Goal: Complete application form

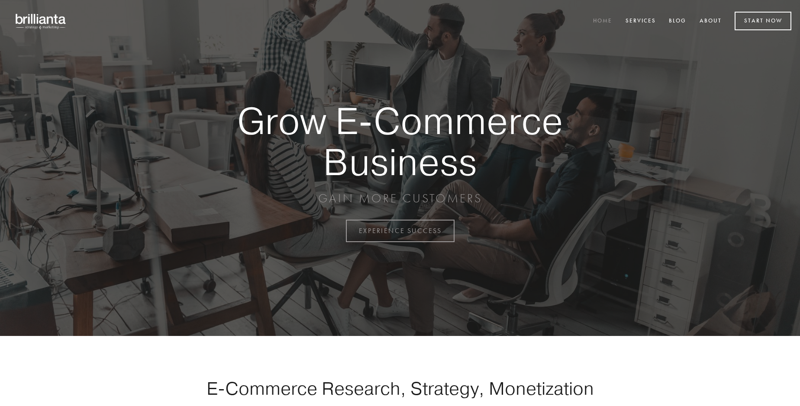
scroll to position [2269, 0]
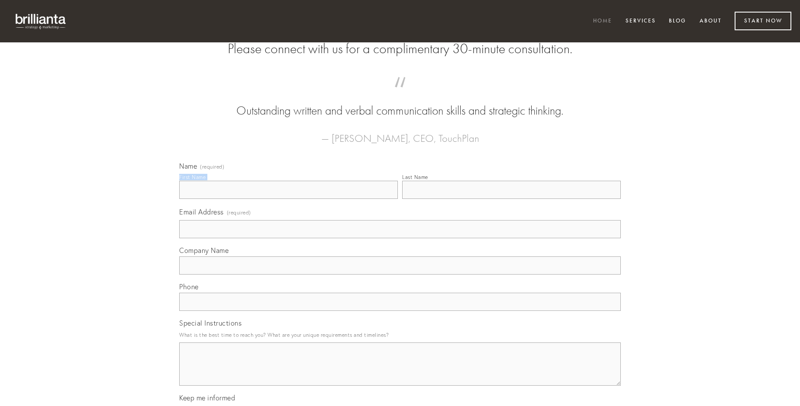
type input "[PERSON_NAME]"
click at [511, 199] on input "Last Name" at bounding box center [511, 190] width 219 height 18
type input "[PERSON_NAME]"
click at [400, 239] on input "Email Address (required)" at bounding box center [400, 229] width 442 height 18
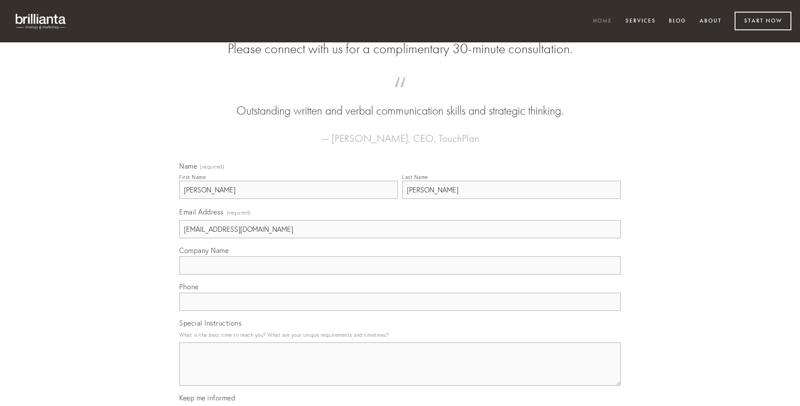
type input "[EMAIL_ADDRESS][DOMAIN_NAME]"
click at [400, 275] on input "Company Name" at bounding box center [400, 266] width 442 height 18
type input "adinventitias"
click at [400, 311] on input "text" at bounding box center [400, 302] width 442 height 18
click at [400, 372] on textarea "Special Instructions" at bounding box center [400, 364] width 442 height 43
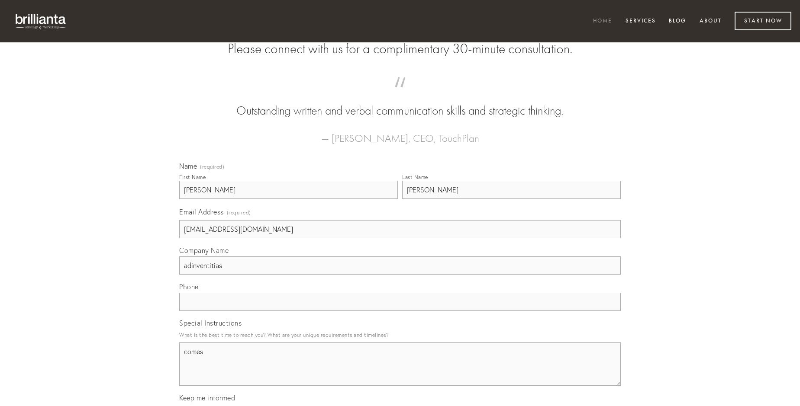
type textarea "comes"
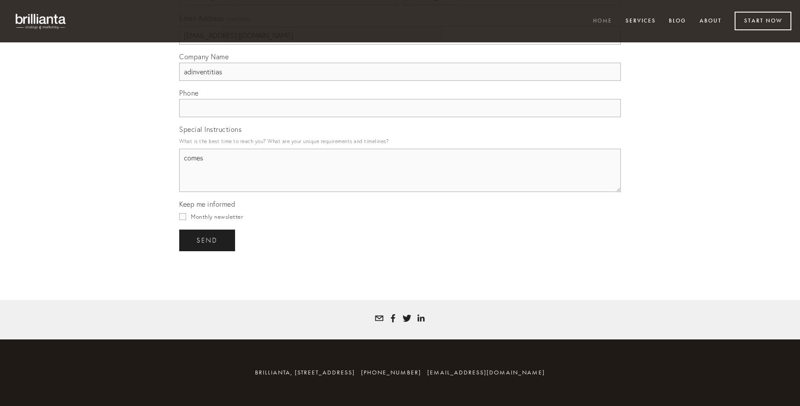
click at [208, 240] on span "send" at bounding box center [207, 241] width 21 height 8
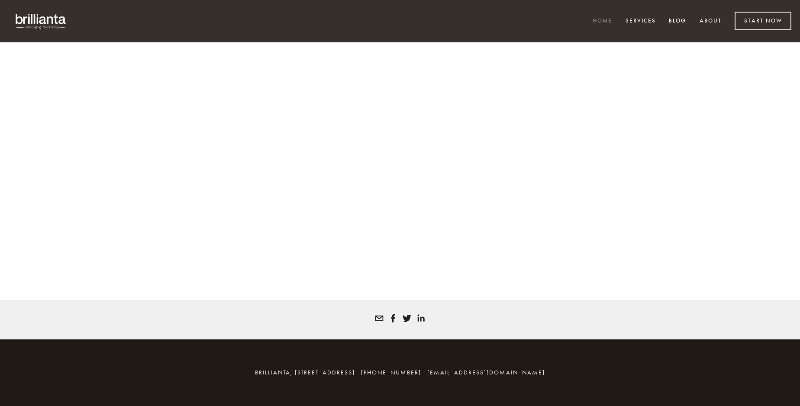
scroll to position [2257, 0]
